Goal: Use online tool/utility: Utilize a website feature to perform a specific function

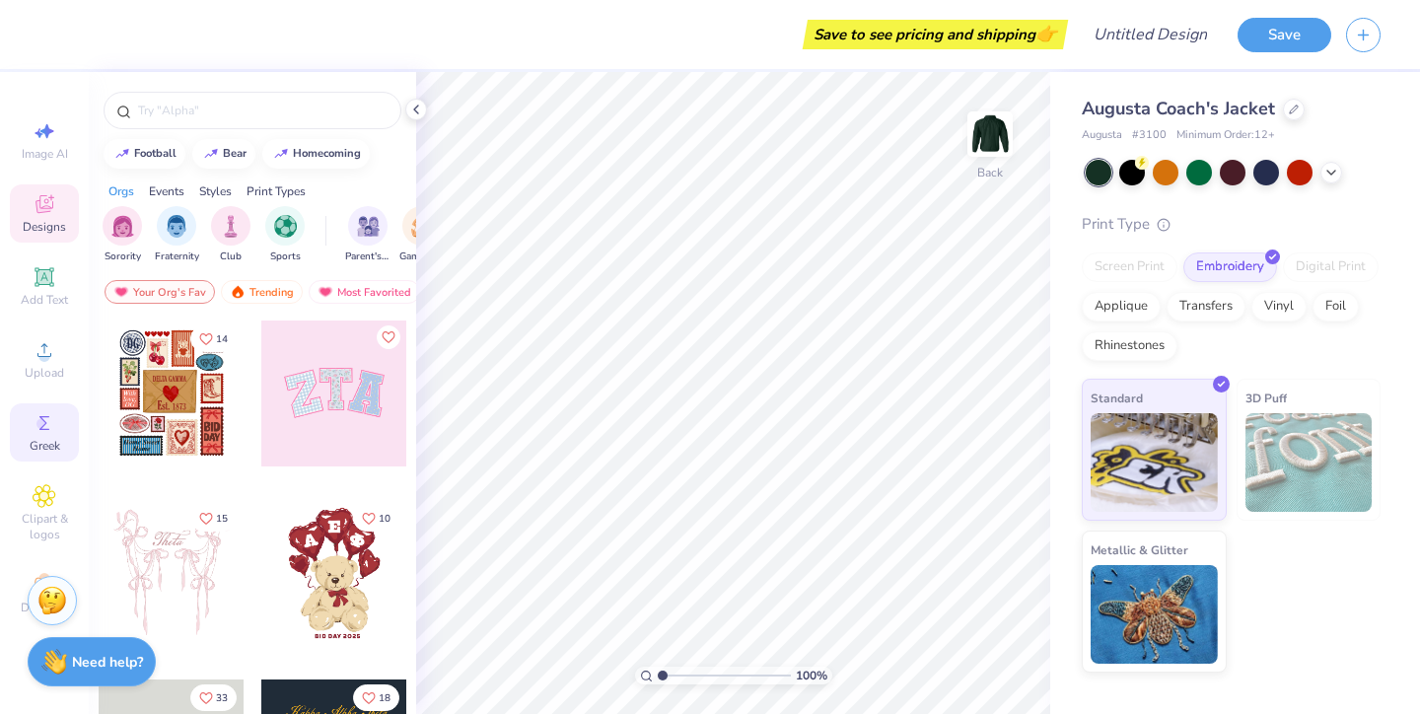
click at [50, 426] on icon at bounding box center [45, 423] width 24 height 24
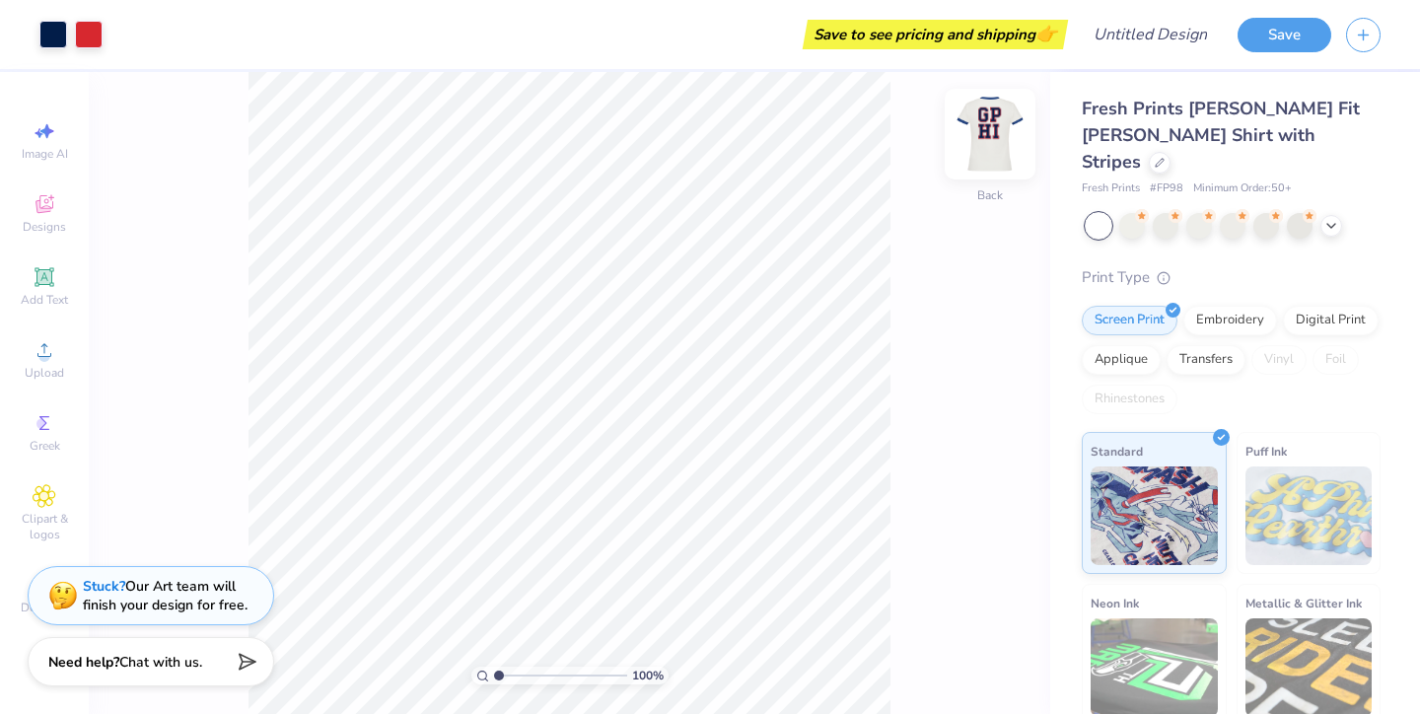
click at [993, 128] on img at bounding box center [990, 134] width 79 height 79
click at [984, 137] on img at bounding box center [990, 134] width 79 height 79
click at [1137, 211] on div at bounding box center [1132, 224] width 26 height 26
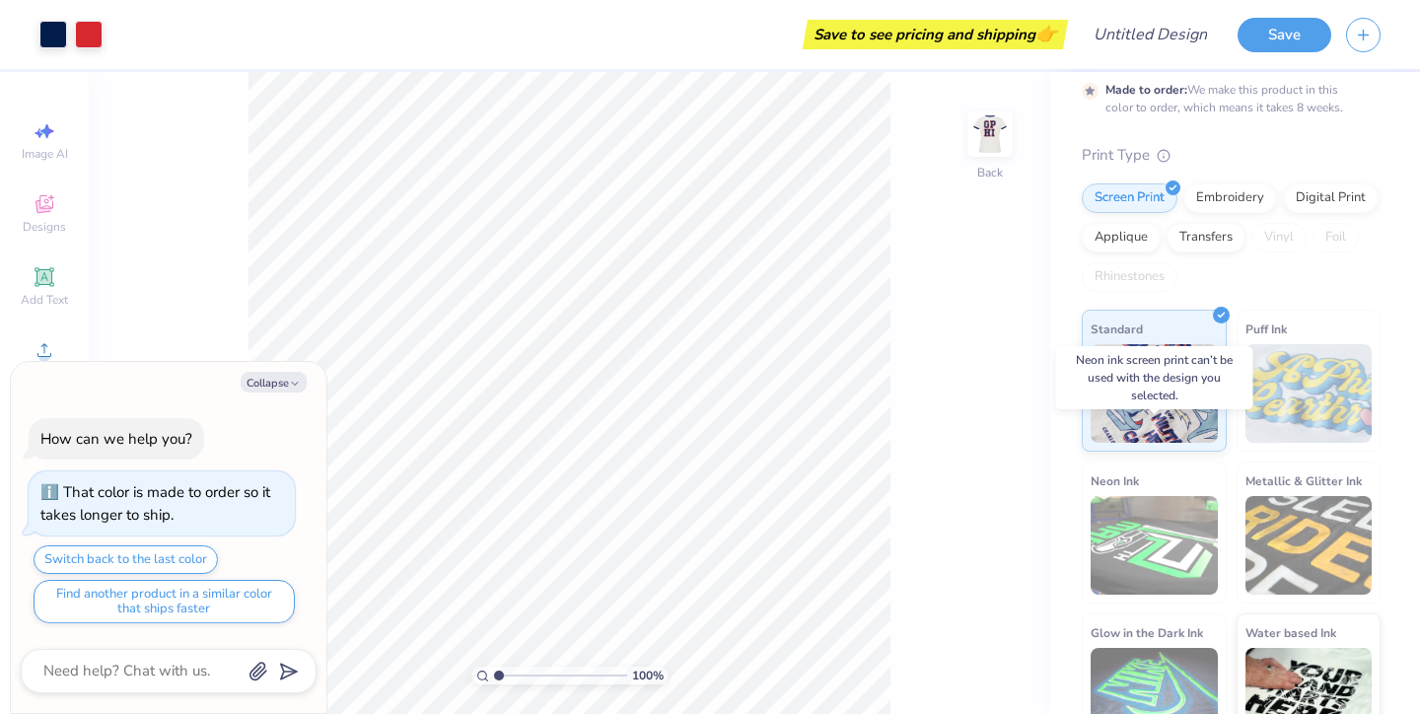
scroll to position [191, 0]
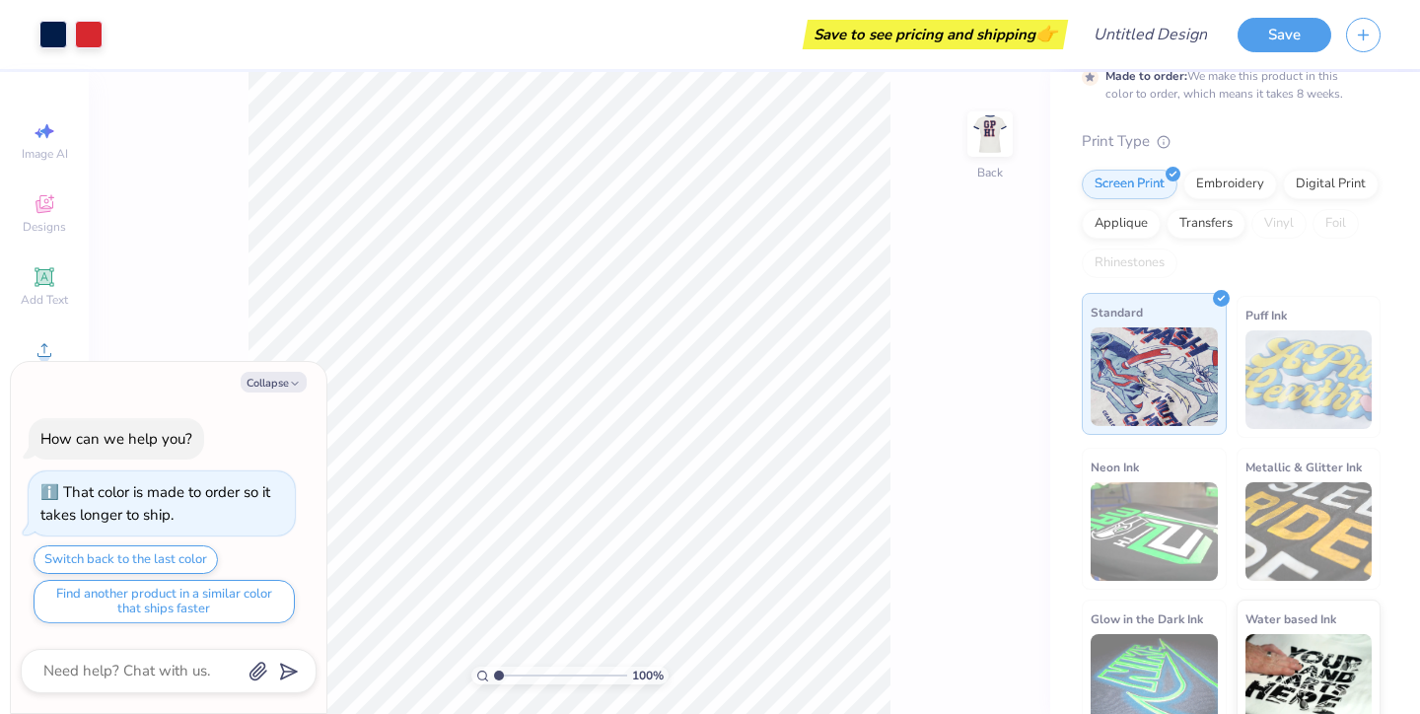
click at [1126, 356] on img at bounding box center [1154, 376] width 127 height 99
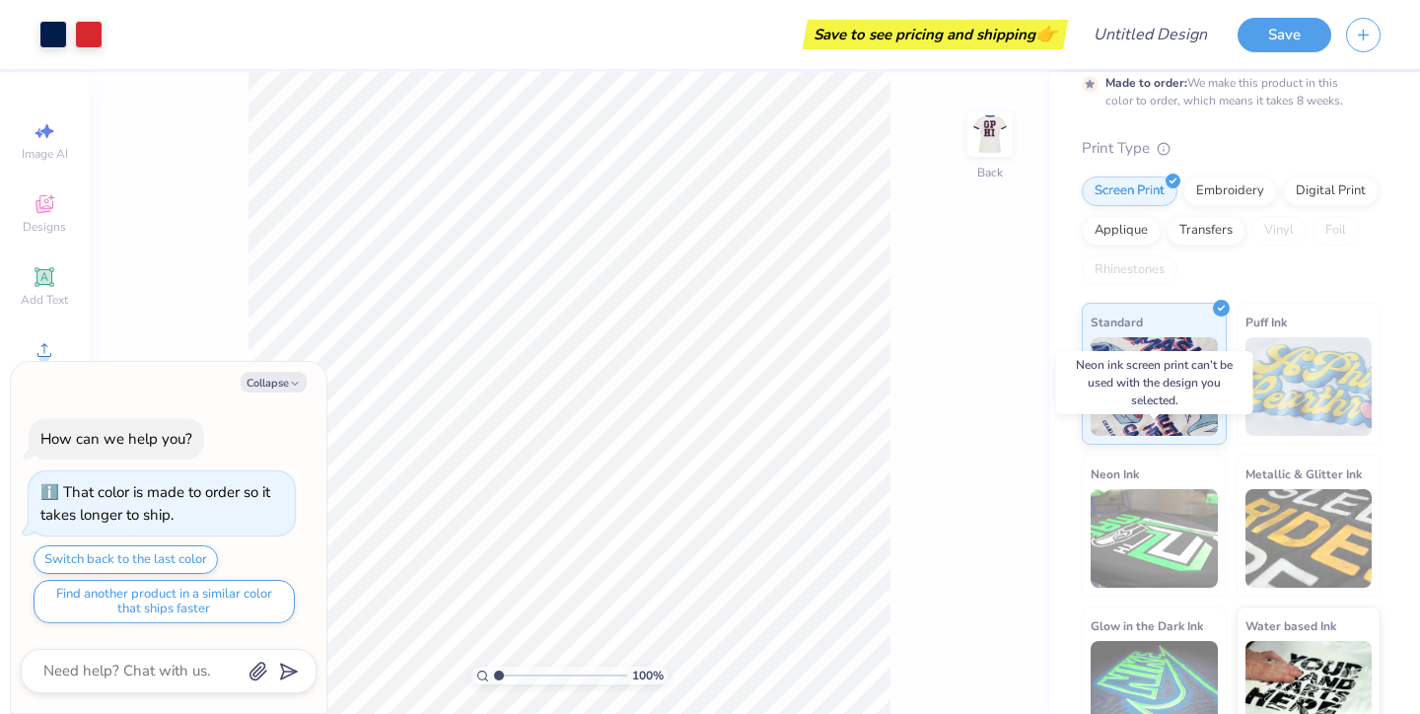
scroll to position [188, 0]
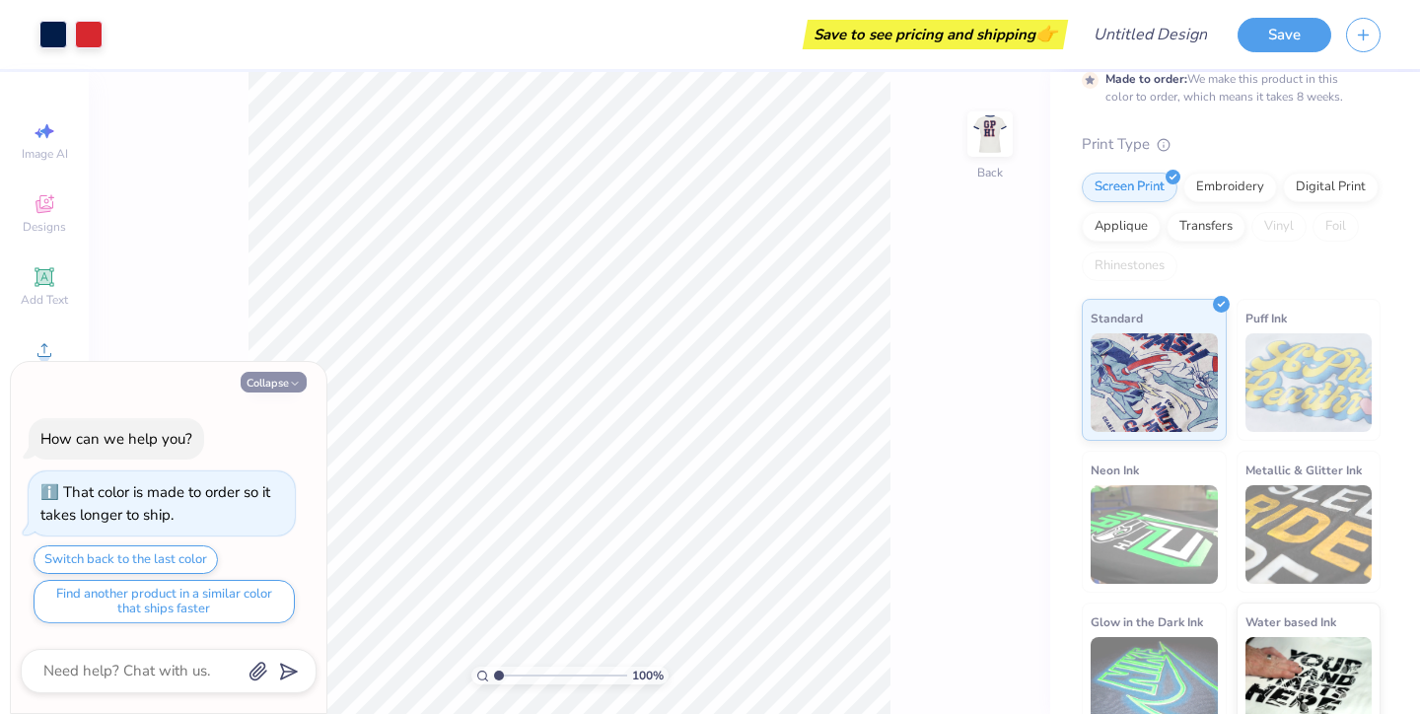
click at [286, 386] on button "Collapse" at bounding box center [274, 382] width 66 height 21
type textarea "x"
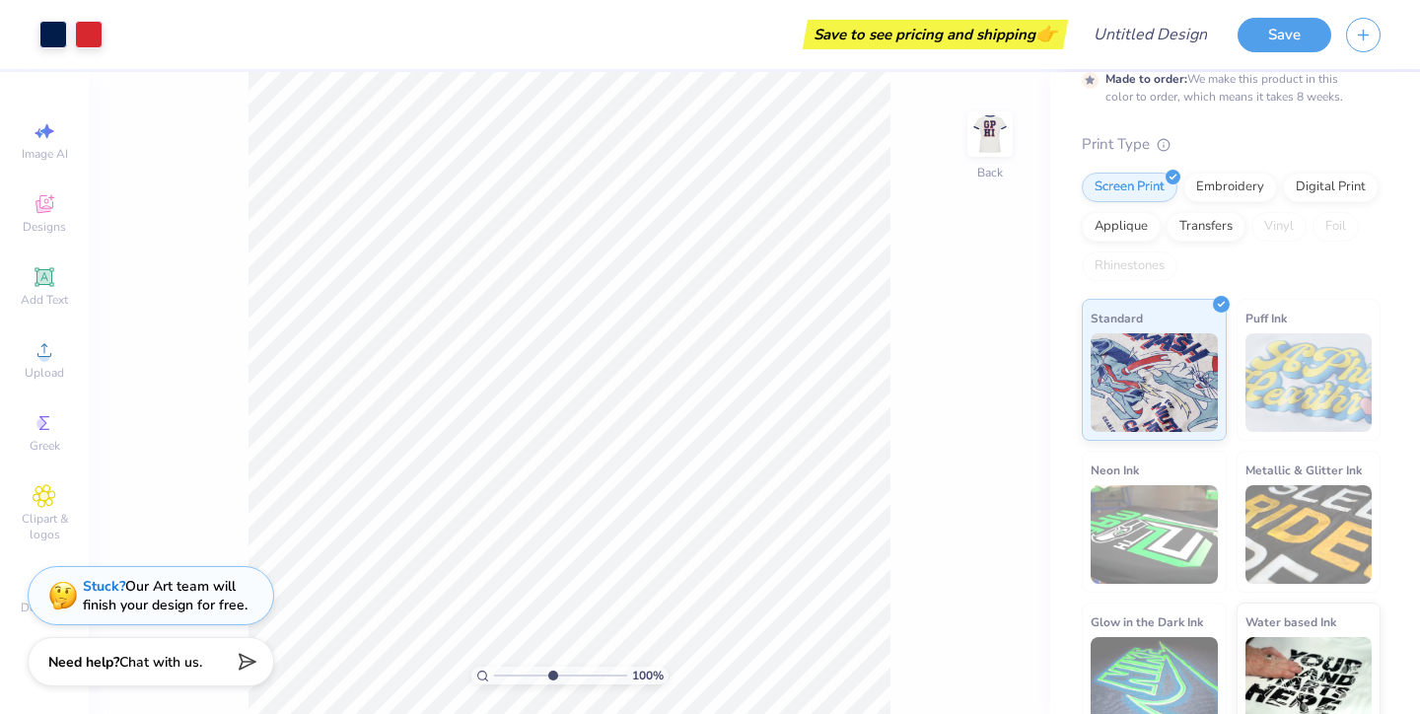
type input "5.81"
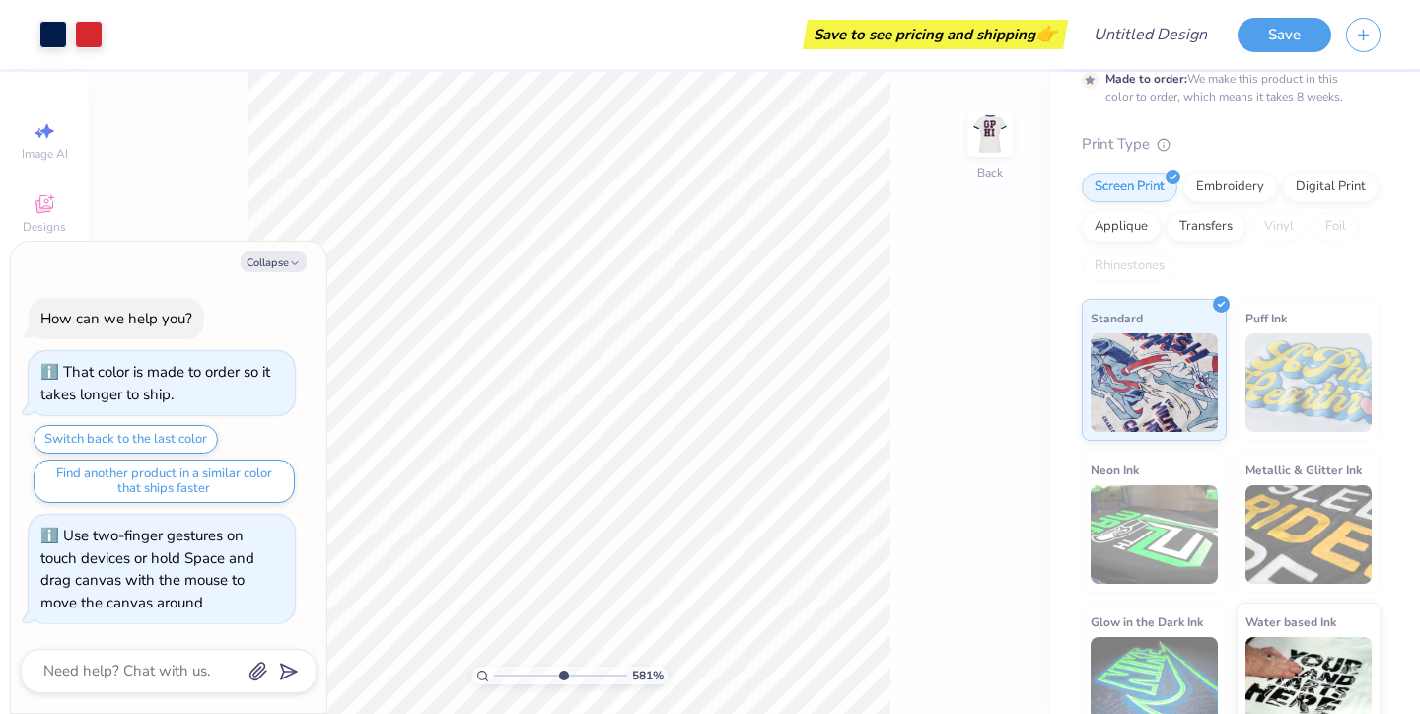
type textarea "x"
type input "1"
drag, startPoint x: 494, startPoint y: 674, endPoint x: 435, endPoint y: 660, distance: 60.8
click at [494, 667] on input "range" at bounding box center [560, 676] width 133 height 18
click at [989, 140] on img at bounding box center [990, 134] width 79 height 79
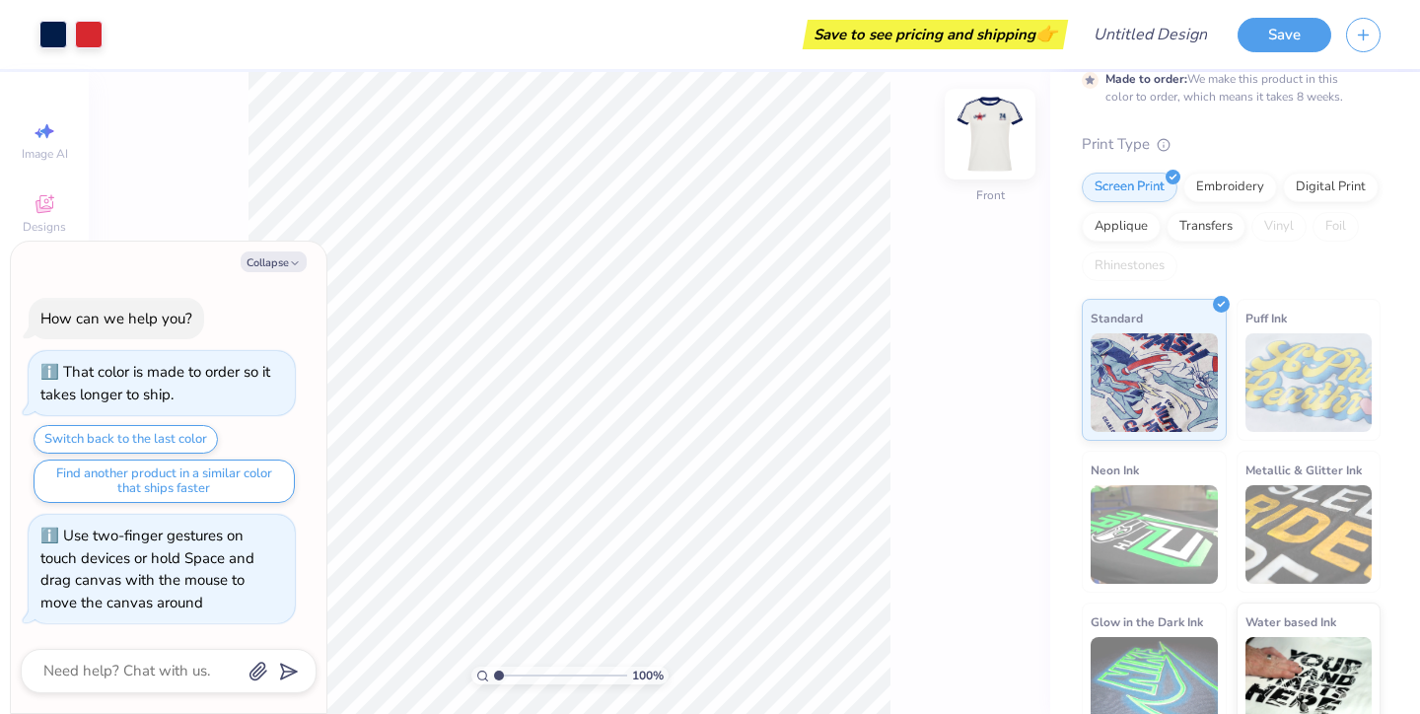
click at [978, 160] on img at bounding box center [990, 134] width 79 height 79
type textarea "x"
